Goal: Navigation & Orientation: Find specific page/section

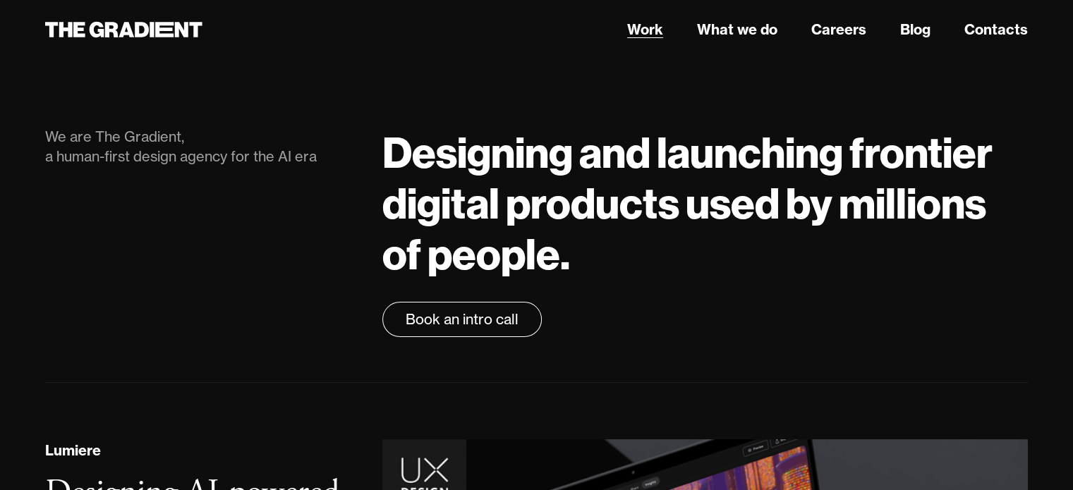
click at [652, 28] on link "Work" at bounding box center [645, 29] width 36 height 21
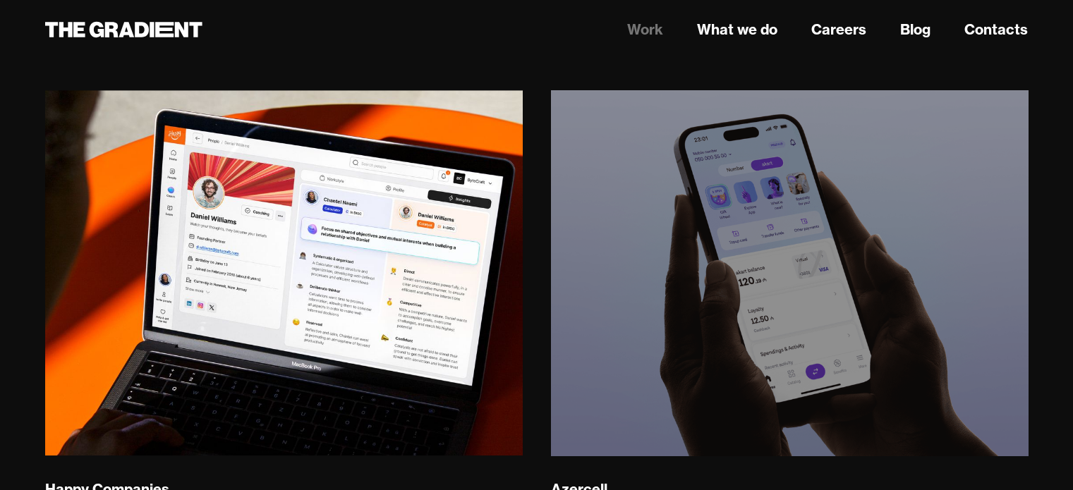
scroll to position [1128, 0]
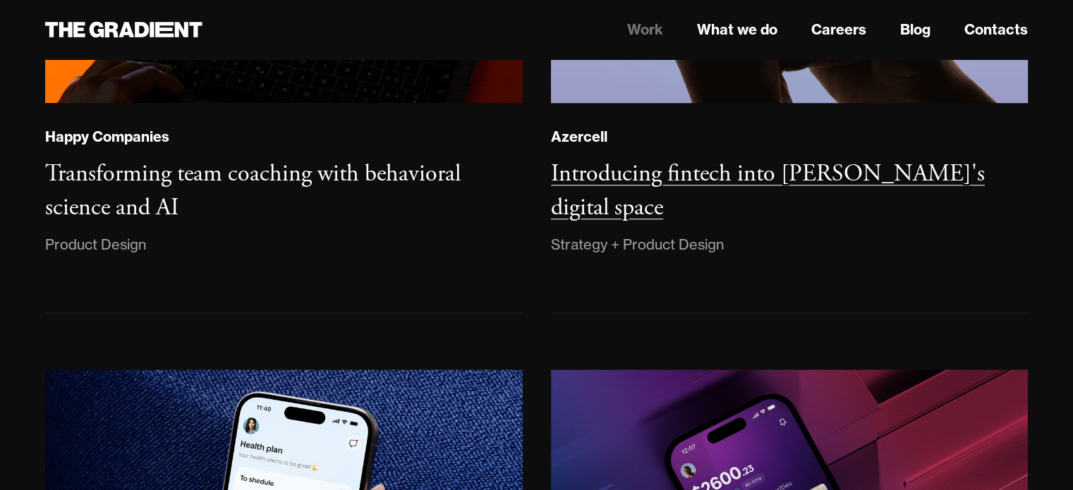
click at [722, 176] on h3 "Introducing fintech into [PERSON_NAME]'s digital space" at bounding box center [768, 191] width 434 height 64
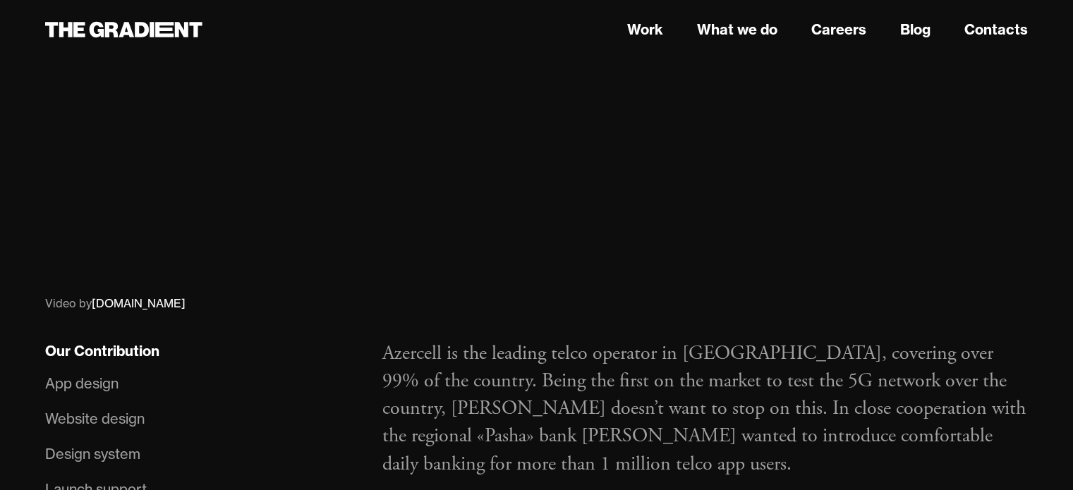
scroll to position [846, 0]
